Goal: Task Accomplishment & Management: Use online tool/utility

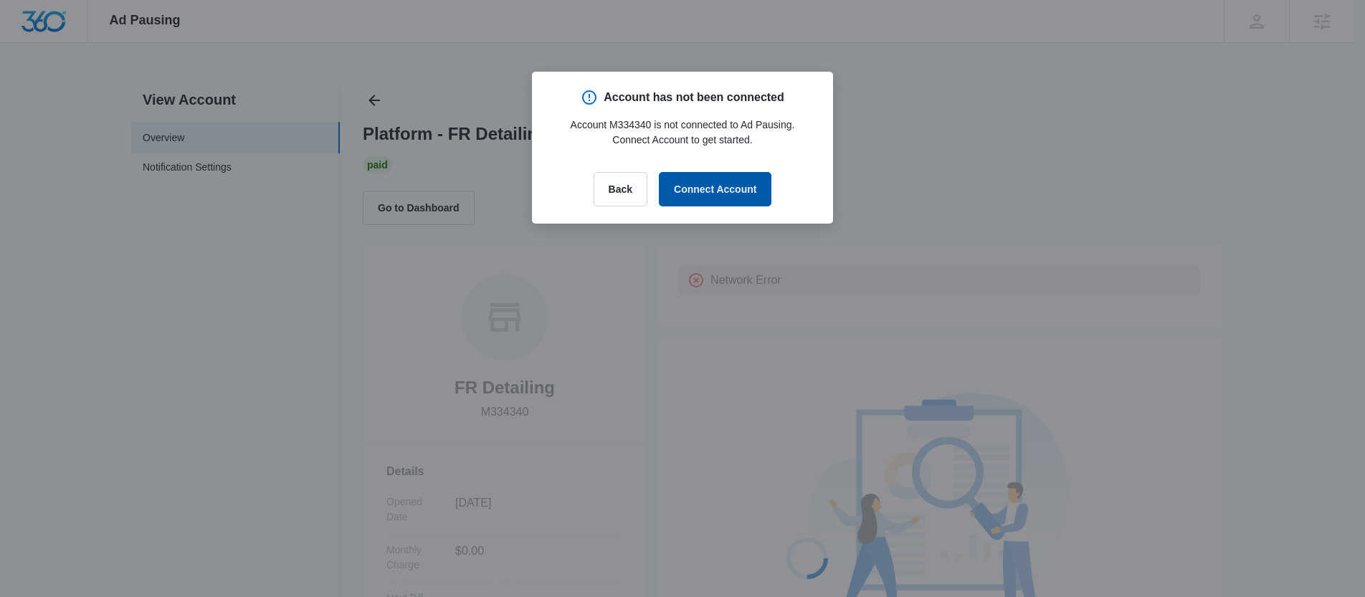
click at [740, 184] on button "Connect Account" at bounding box center [715, 189] width 113 height 34
